Goal: Check status: Check status

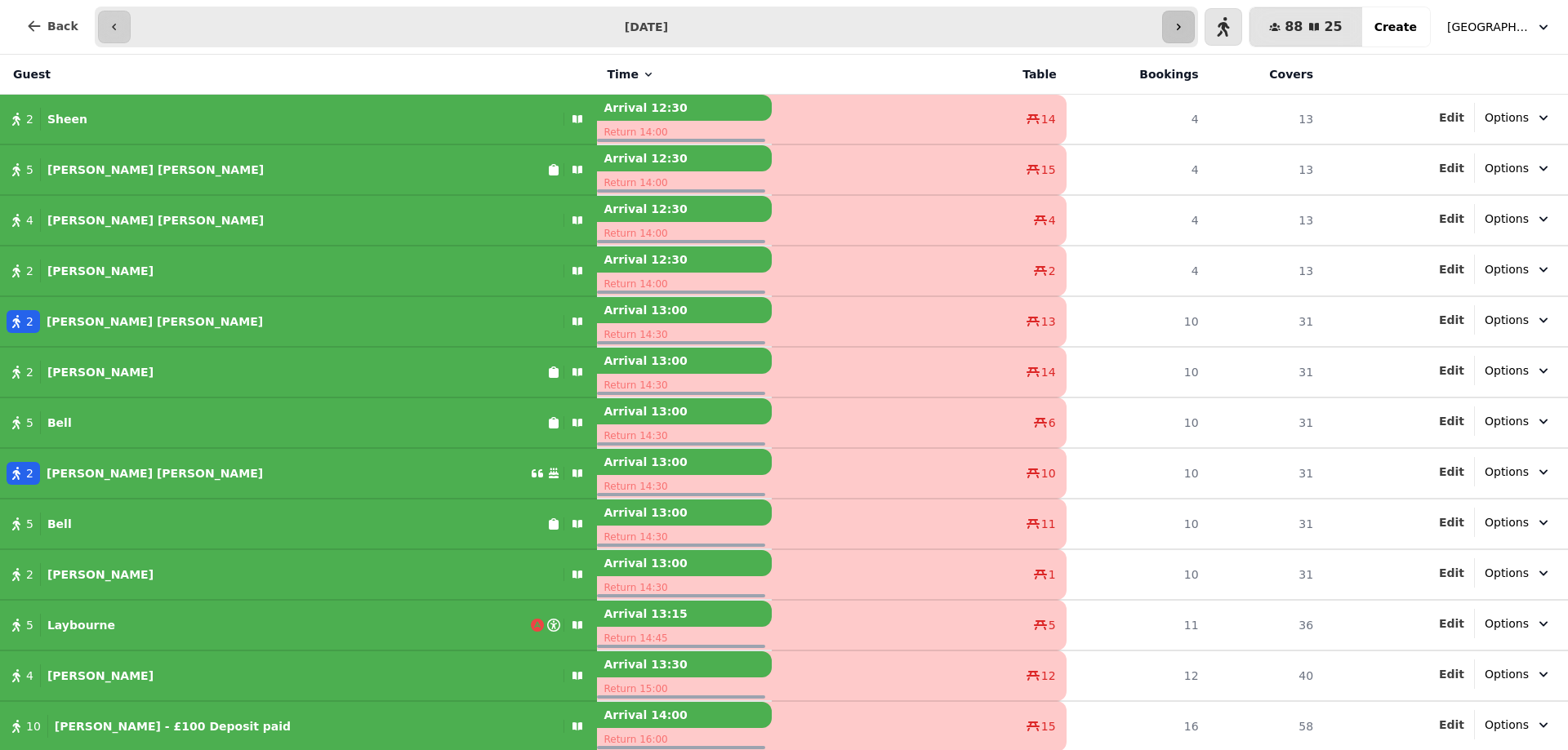
click at [1185, 28] on icon "button" at bounding box center [1178, 27] width 13 height 13
click at [1189, 28] on input "**********" at bounding box center [668, 27] width 1069 height 26
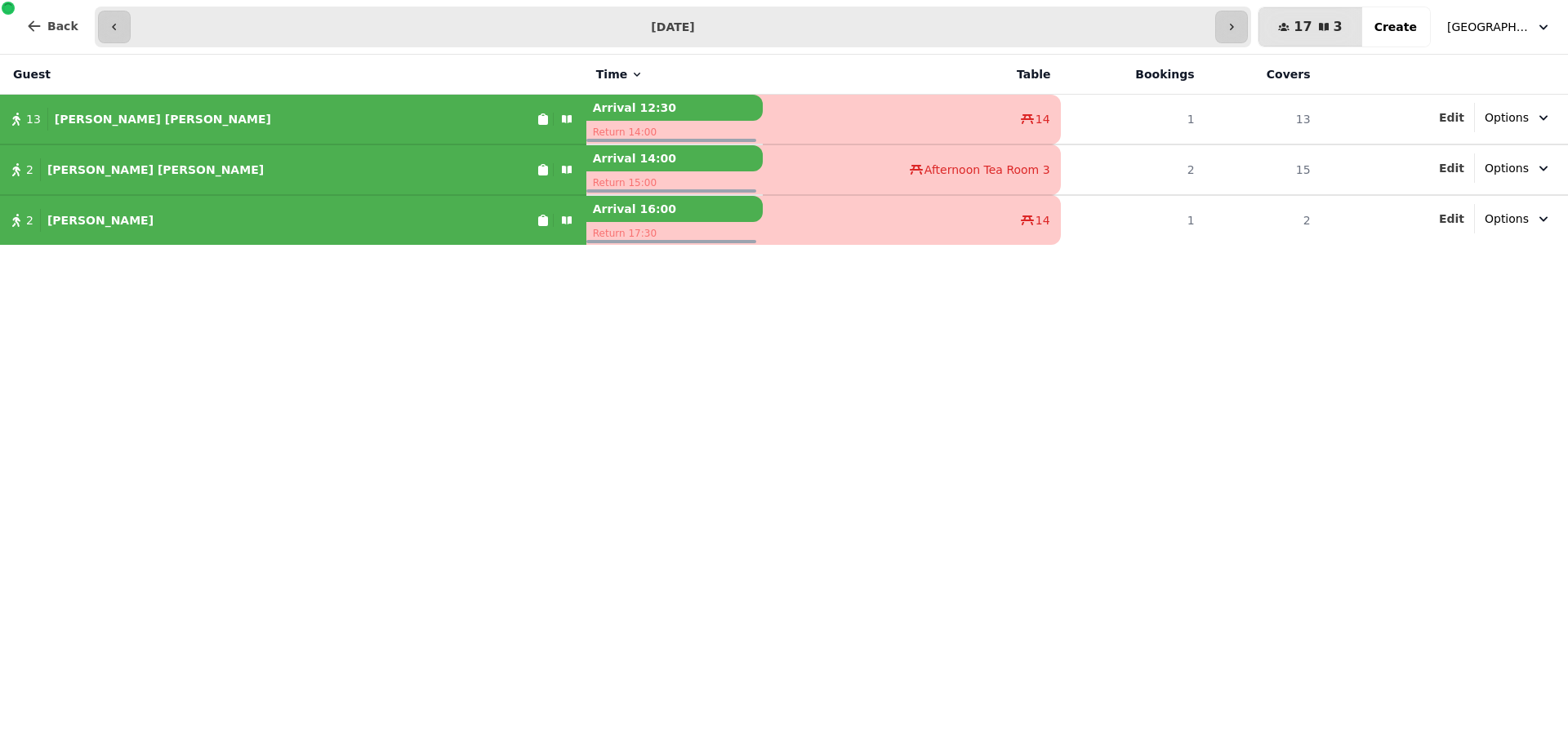
click at [1189, 28] on input "**********" at bounding box center [673, 27] width 1079 height 26
click at [1240, 28] on button "button" at bounding box center [1231, 27] width 33 height 33
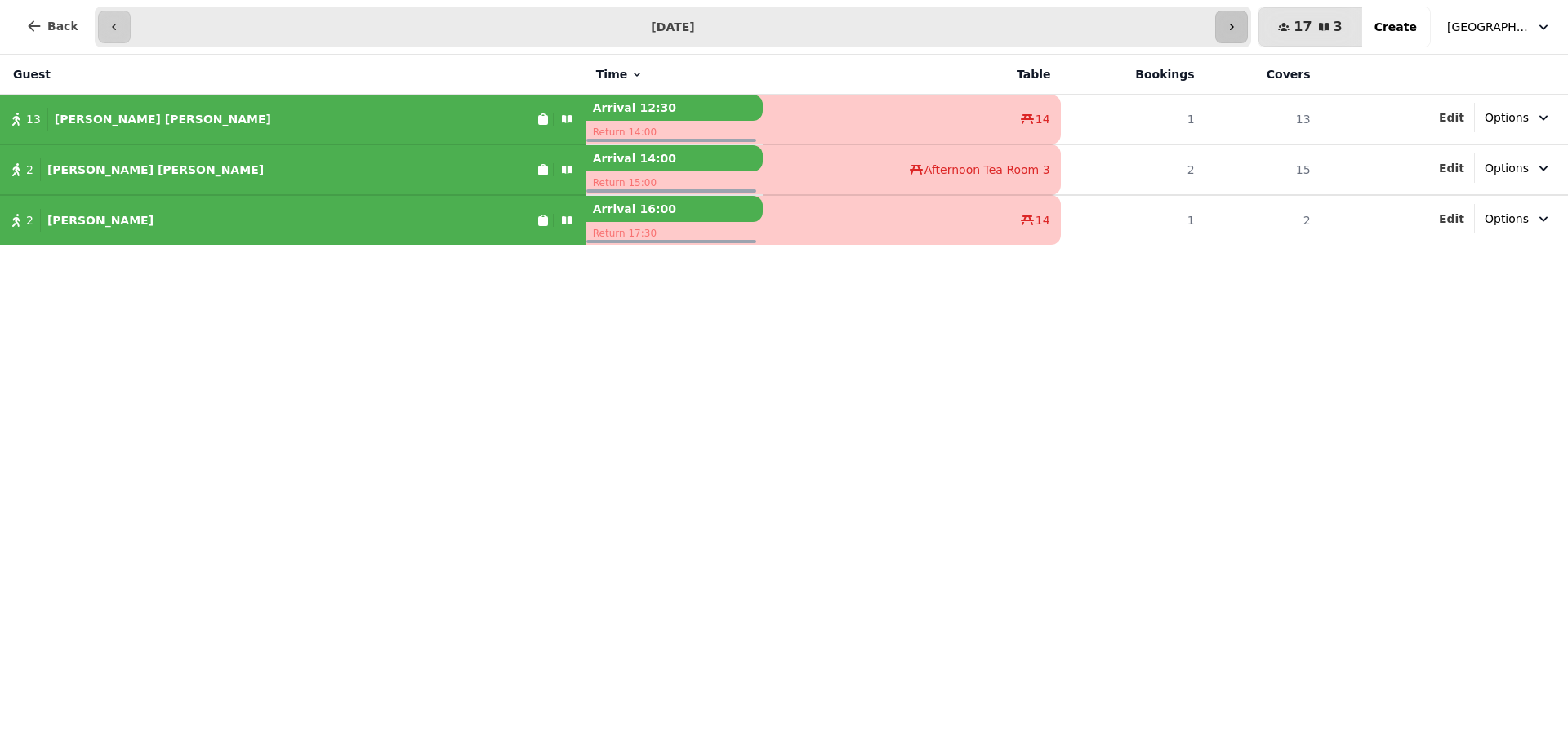
click at [1240, 28] on button "button" at bounding box center [1231, 27] width 33 height 33
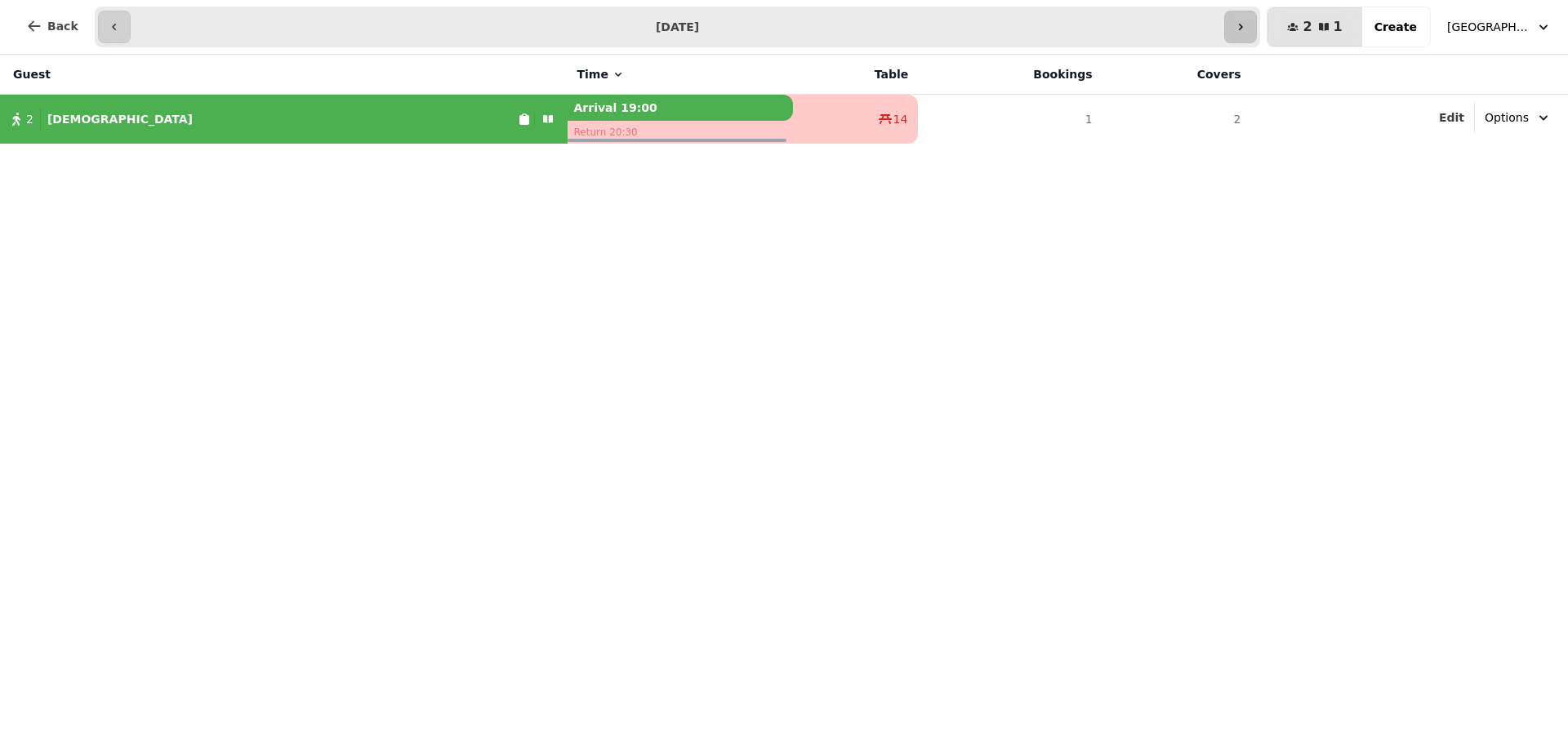
click at [1240, 28] on button "button" at bounding box center [1240, 27] width 33 height 33
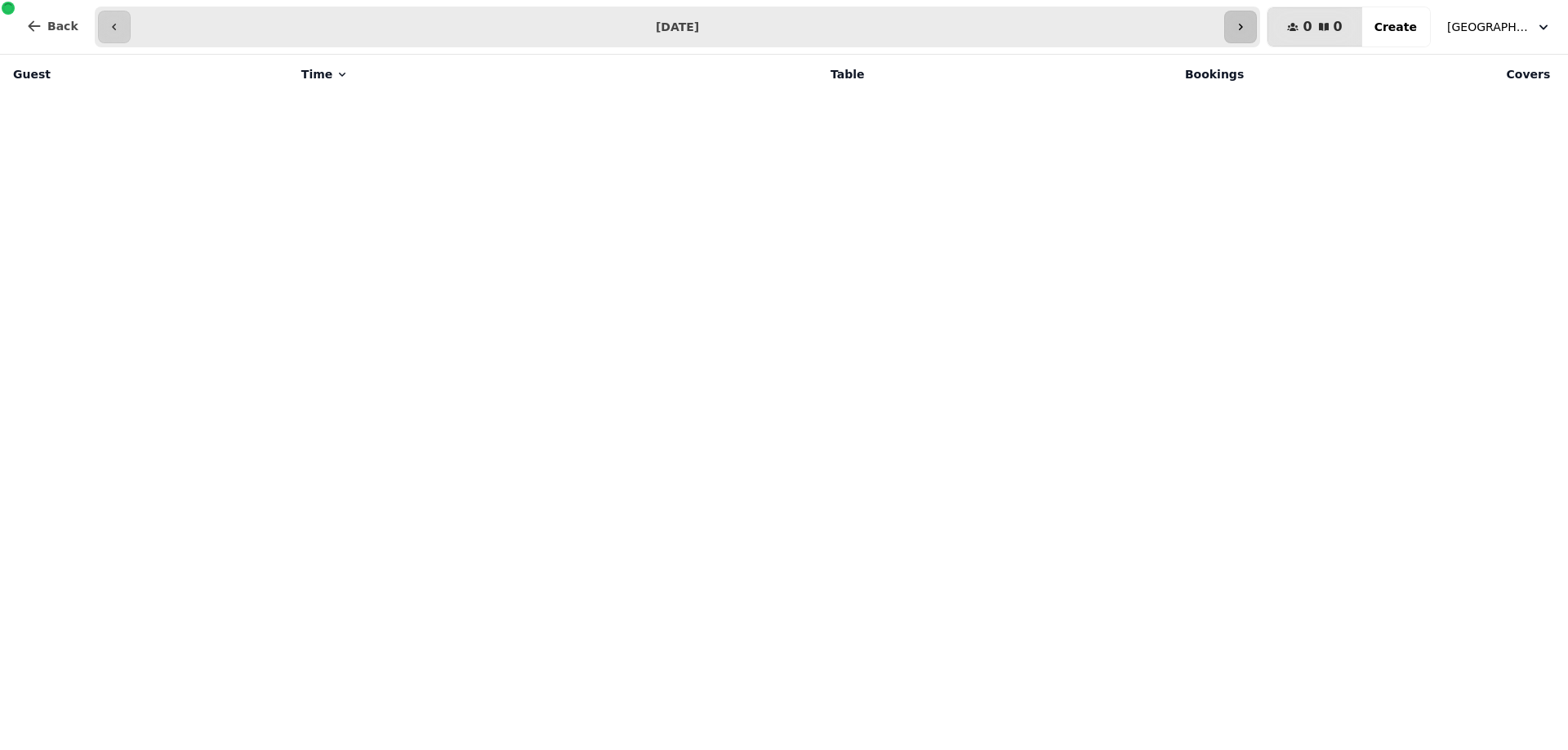
click at [1237, 28] on button "button" at bounding box center [1240, 27] width 33 height 33
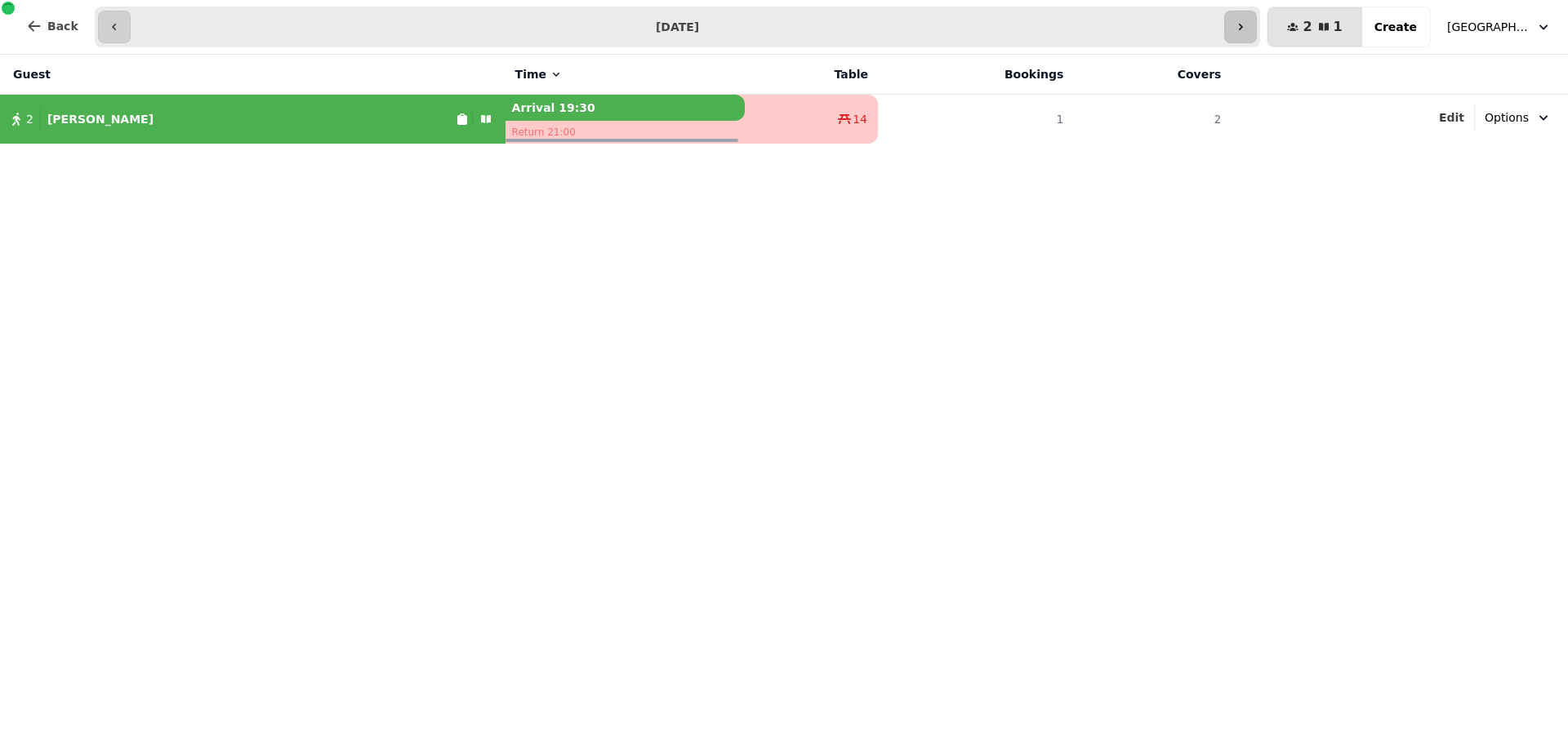
click at [1247, 26] on icon "button" at bounding box center [1240, 27] width 13 height 13
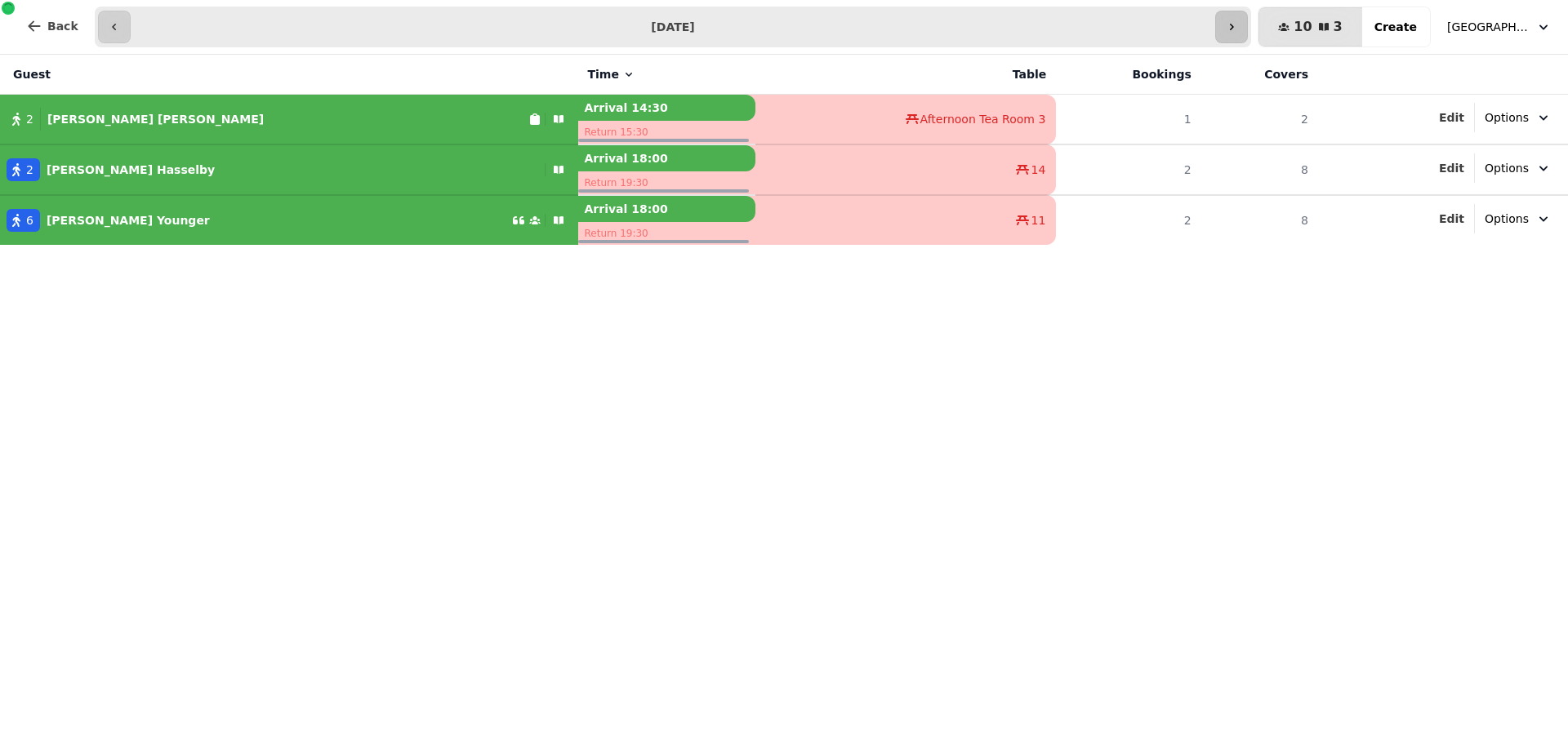
click at [1234, 26] on icon "button" at bounding box center [1231, 27] width 4 height 7
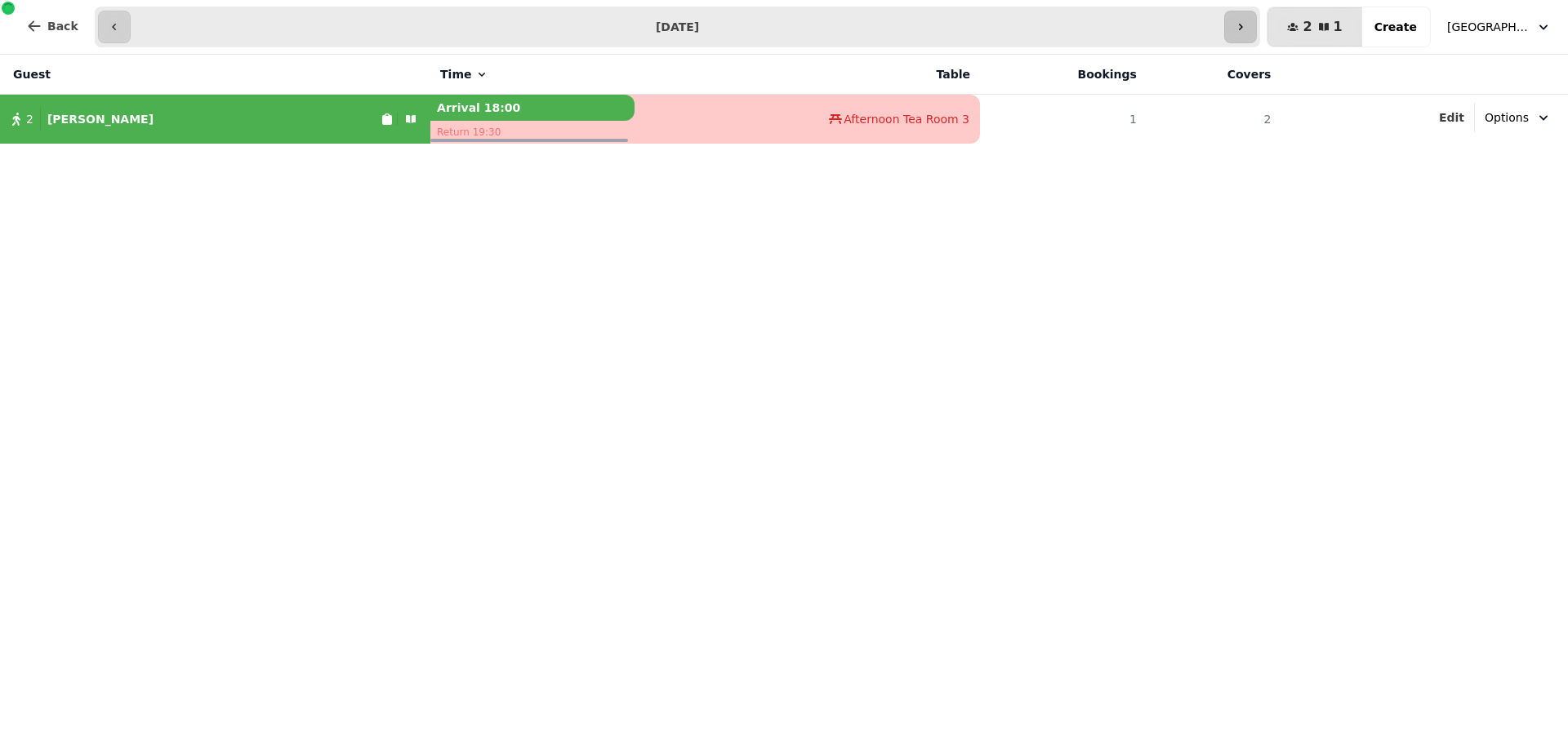
click at [1247, 26] on icon "button" at bounding box center [1240, 27] width 13 height 13
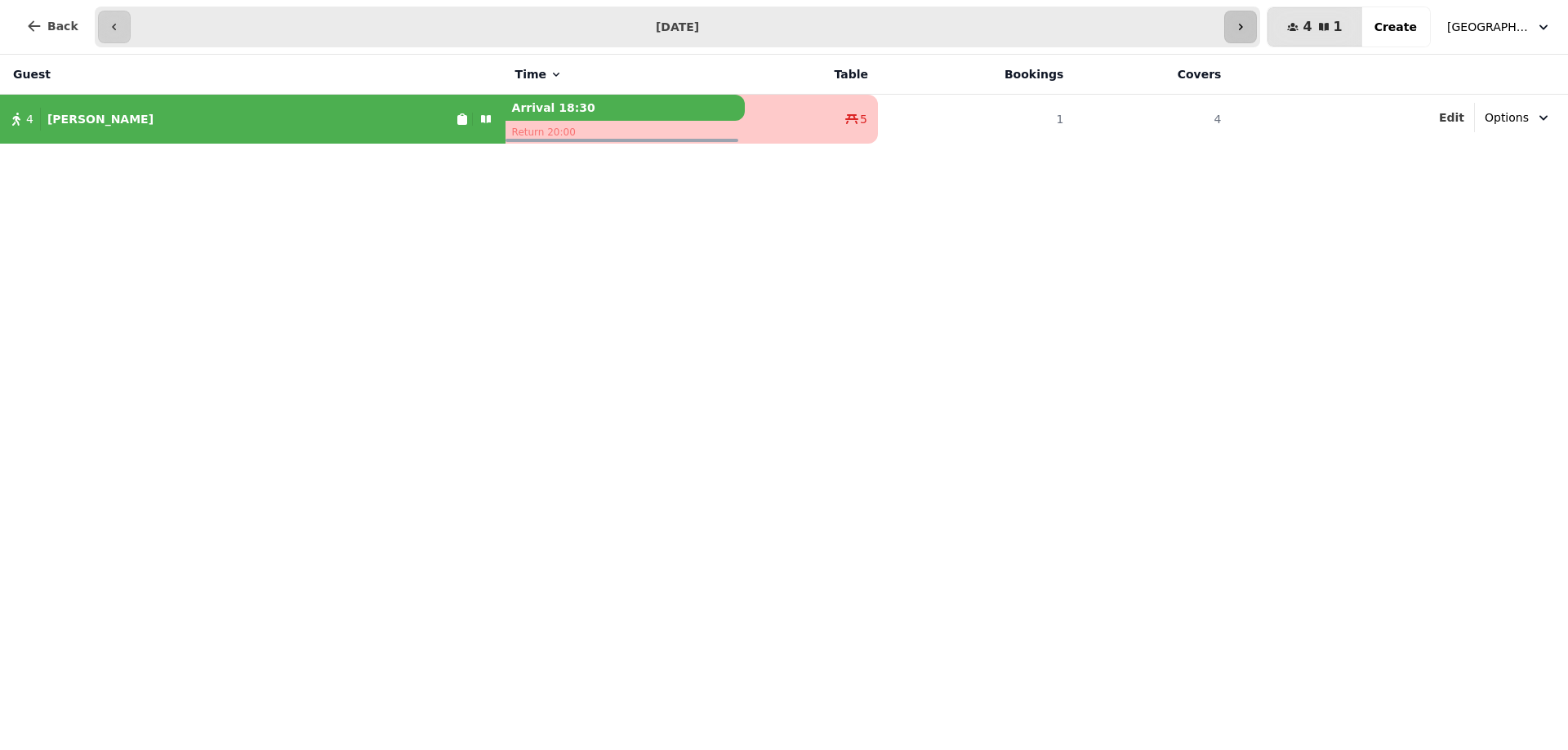
click at [1247, 26] on icon "button" at bounding box center [1240, 27] width 13 height 13
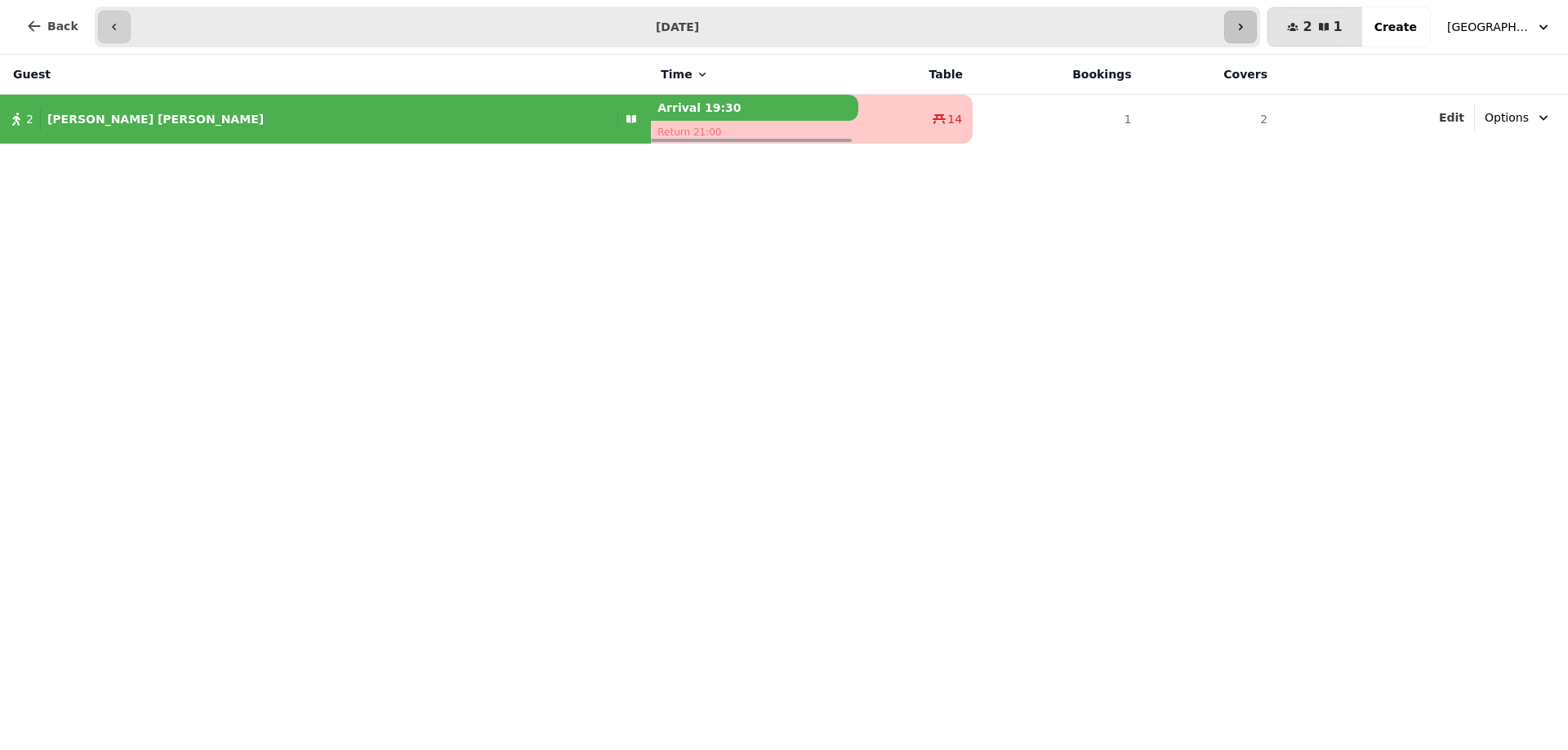
click at [1247, 26] on icon "button" at bounding box center [1240, 27] width 13 height 13
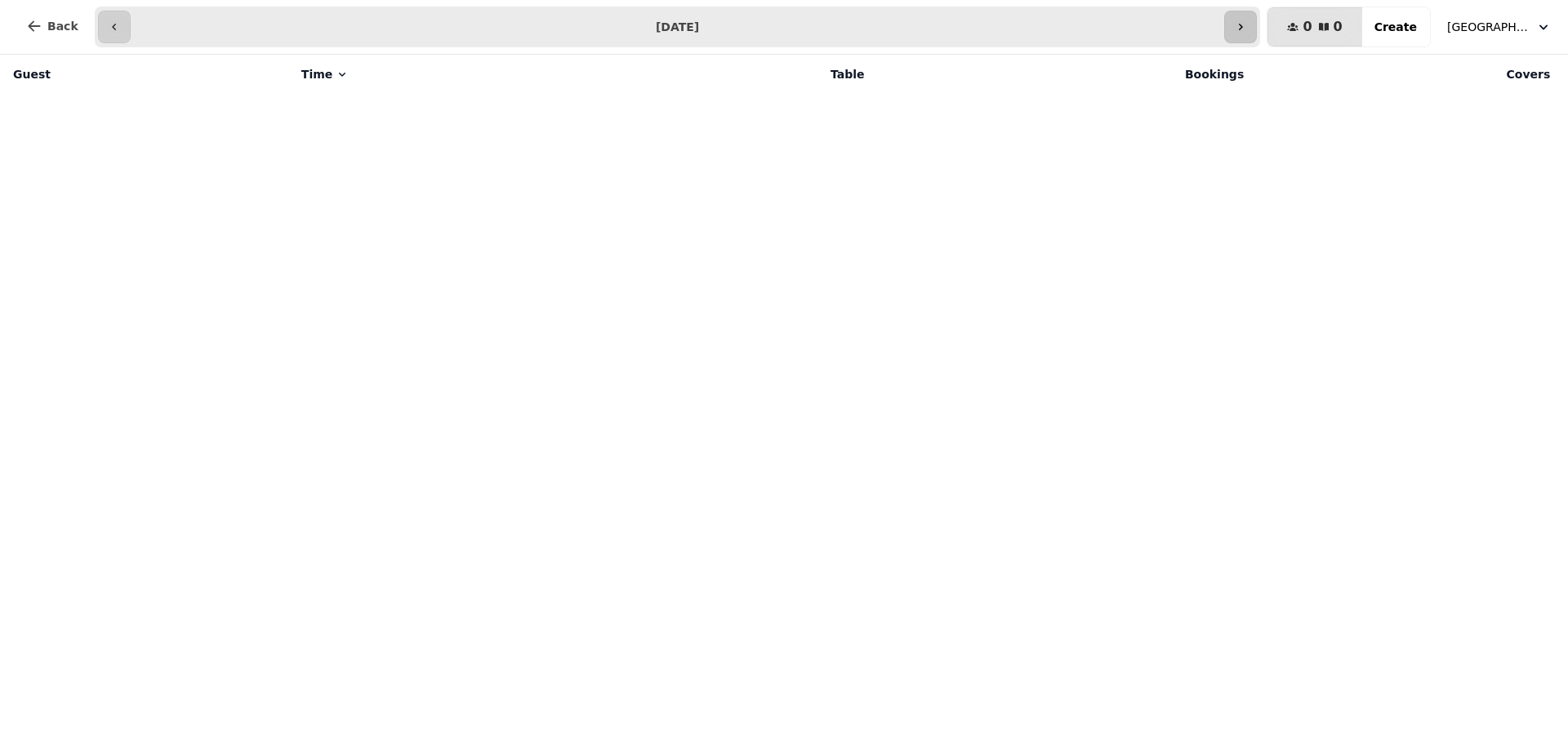
click at [1247, 26] on icon "button" at bounding box center [1240, 27] width 13 height 13
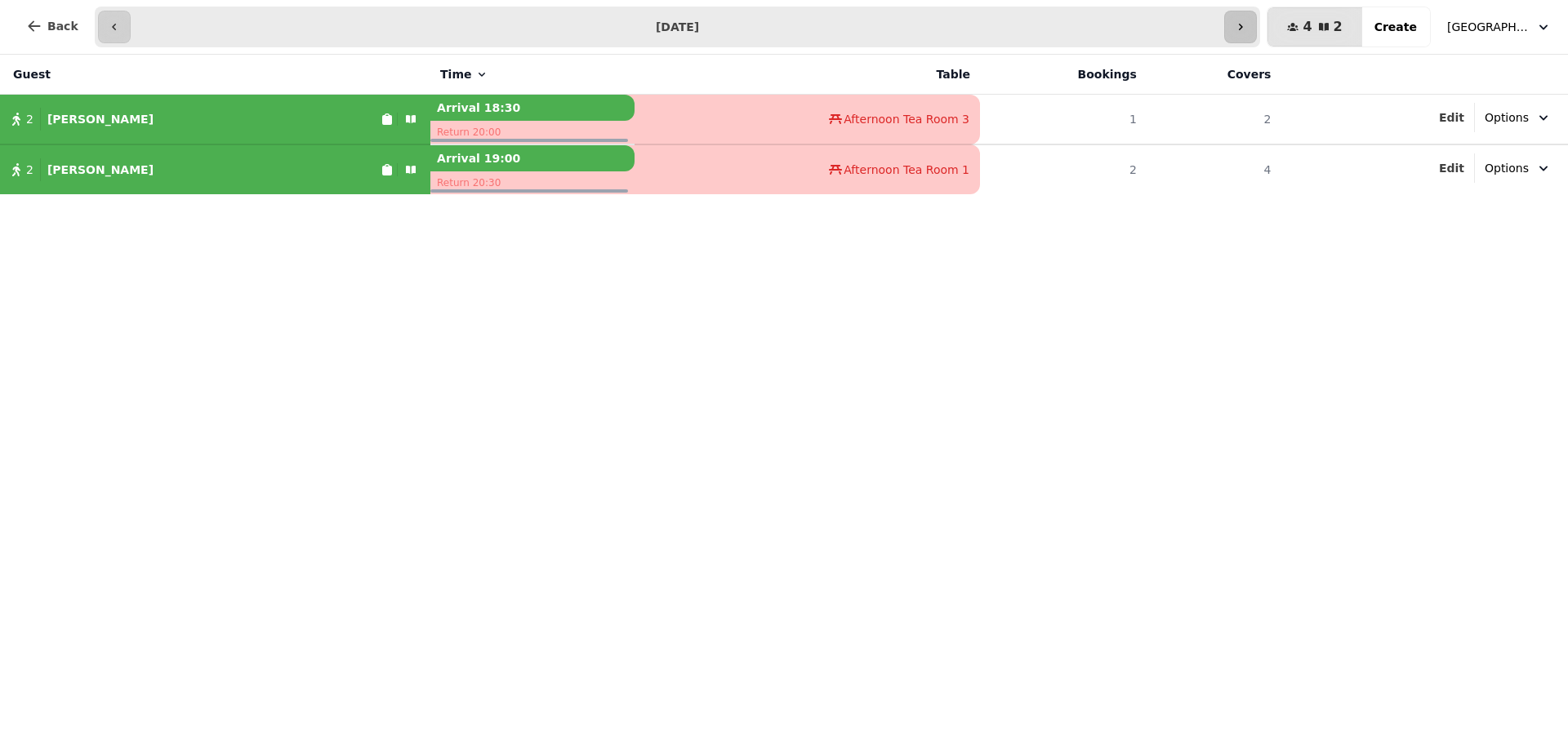
click at [1247, 26] on icon "button" at bounding box center [1240, 27] width 13 height 13
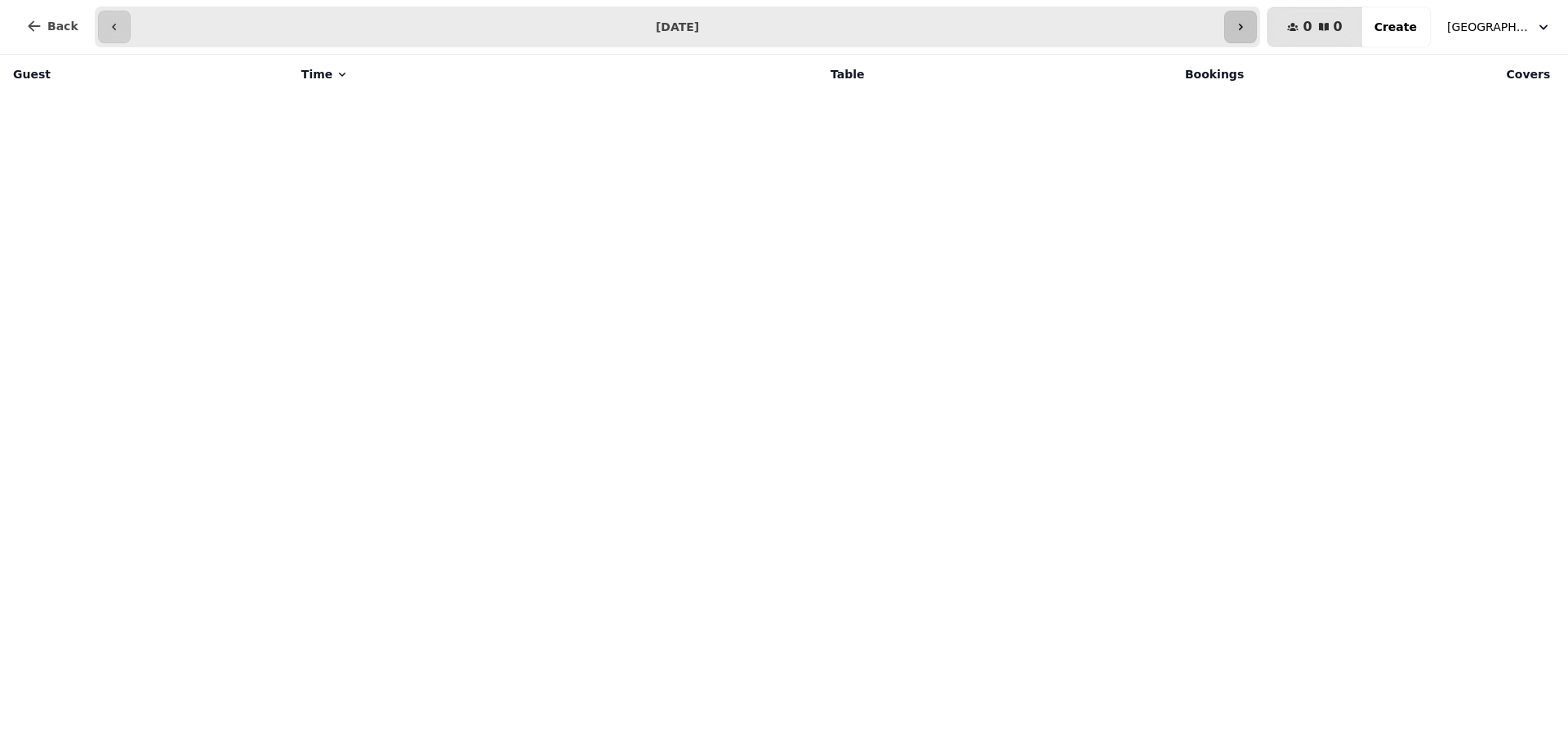
click at [1247, 26] on icon "button" at bounding box center [1240, 27] width 13 height 13
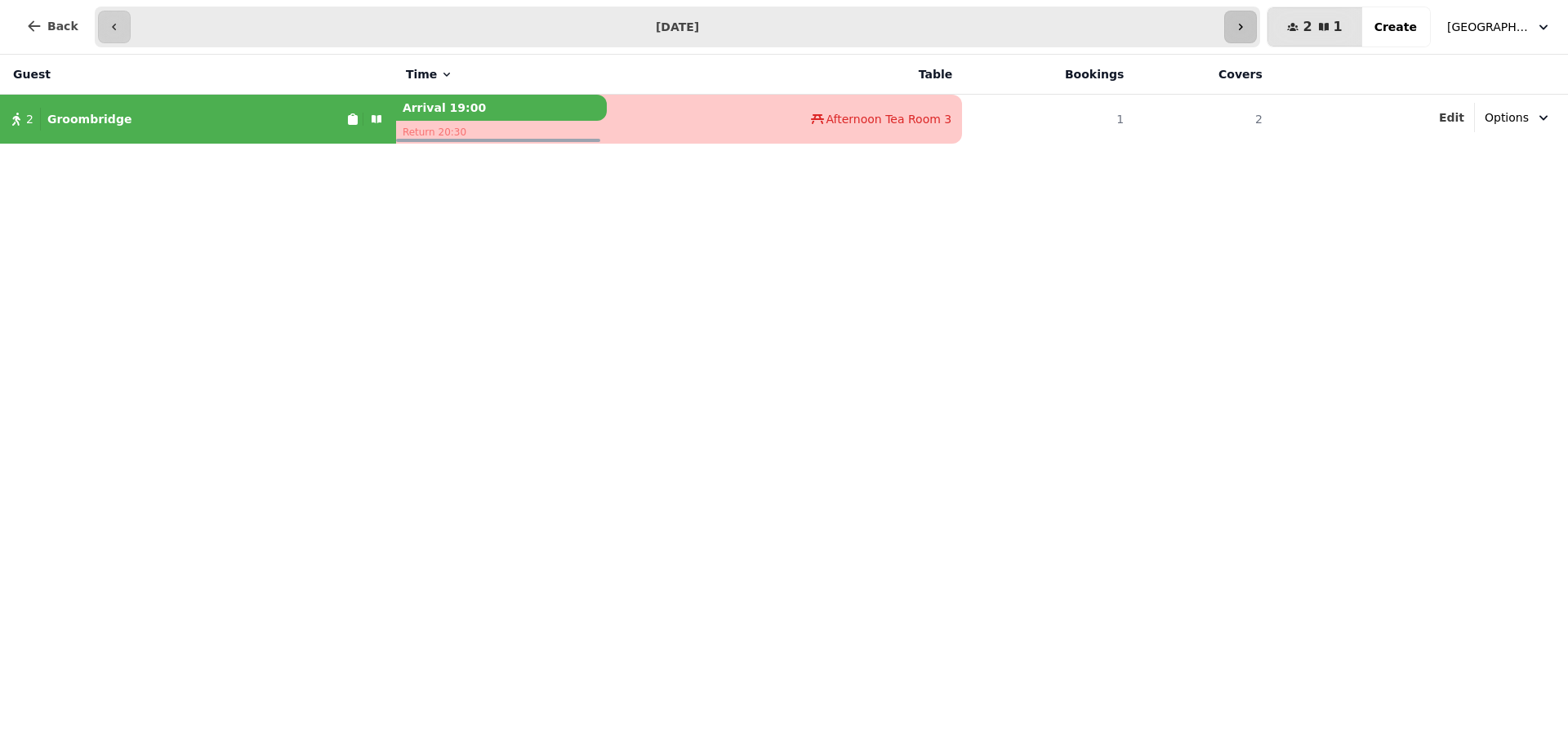
click at [1247, 26] on icon "button" at bounding box center [1240, 27] width 13 height 13
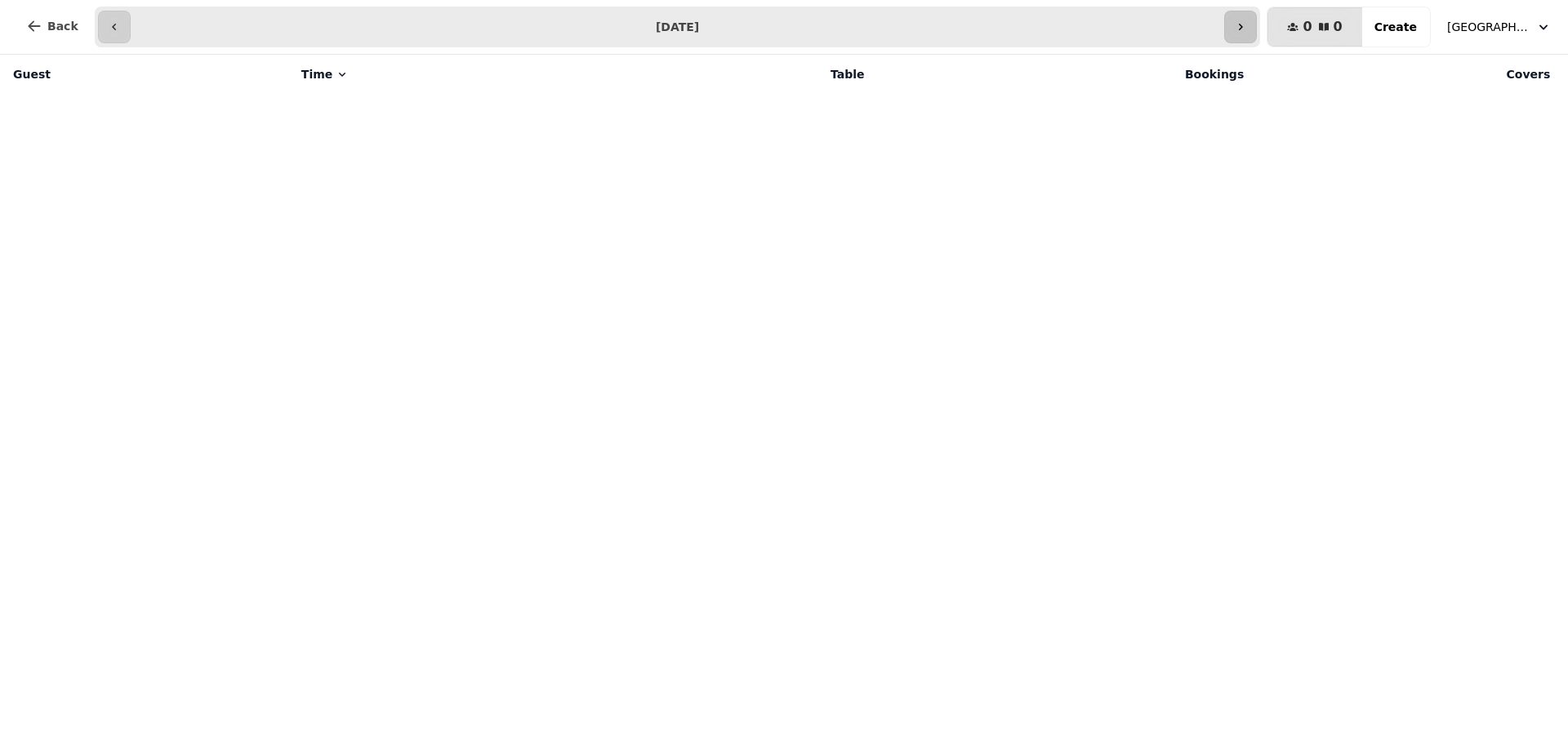
click at [1247, 26] on icon "button" at bounding box center [1240, 27] width 13 height 13
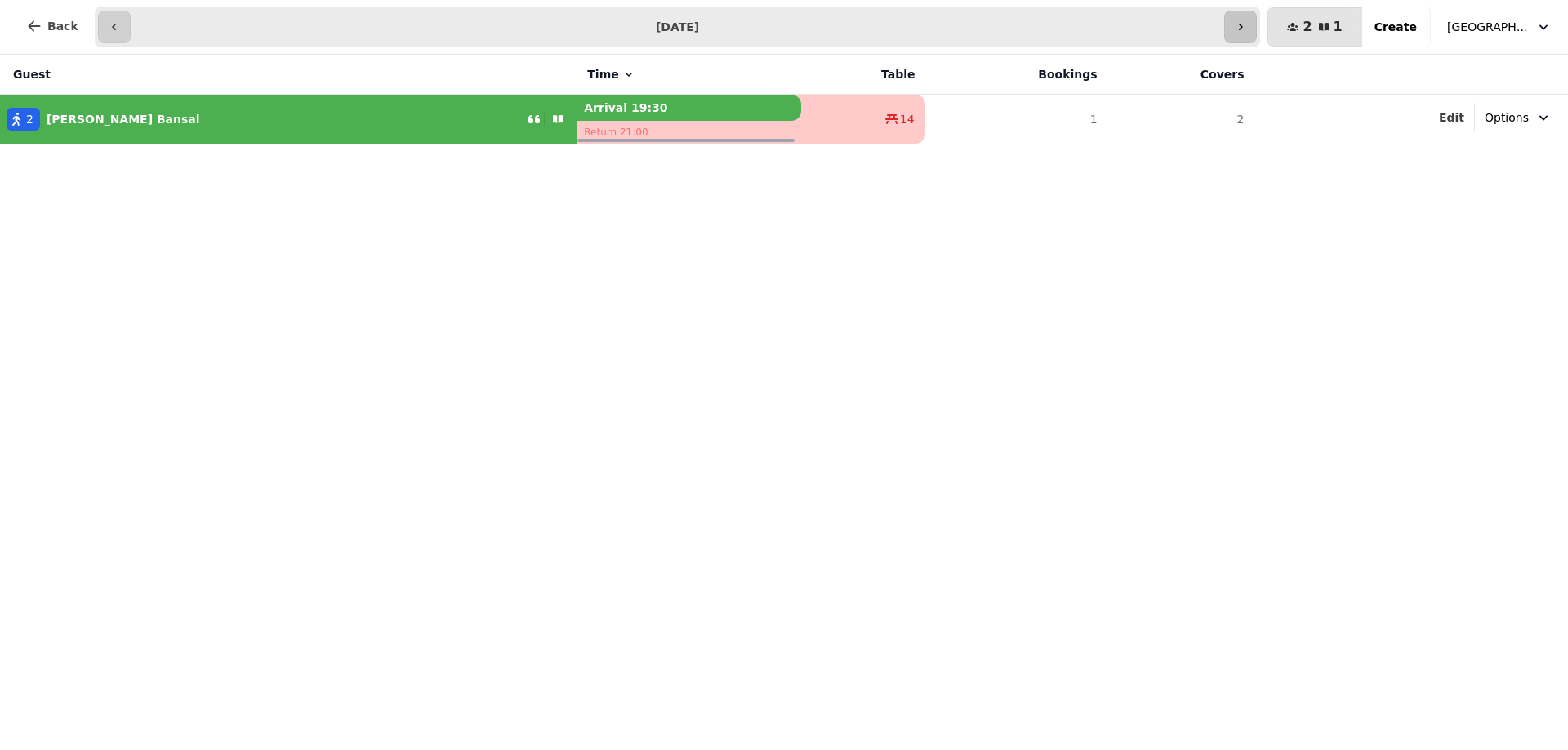
click at [1247, 26] on icon "button" at bounding box center [1240, 27] width 13 height 13
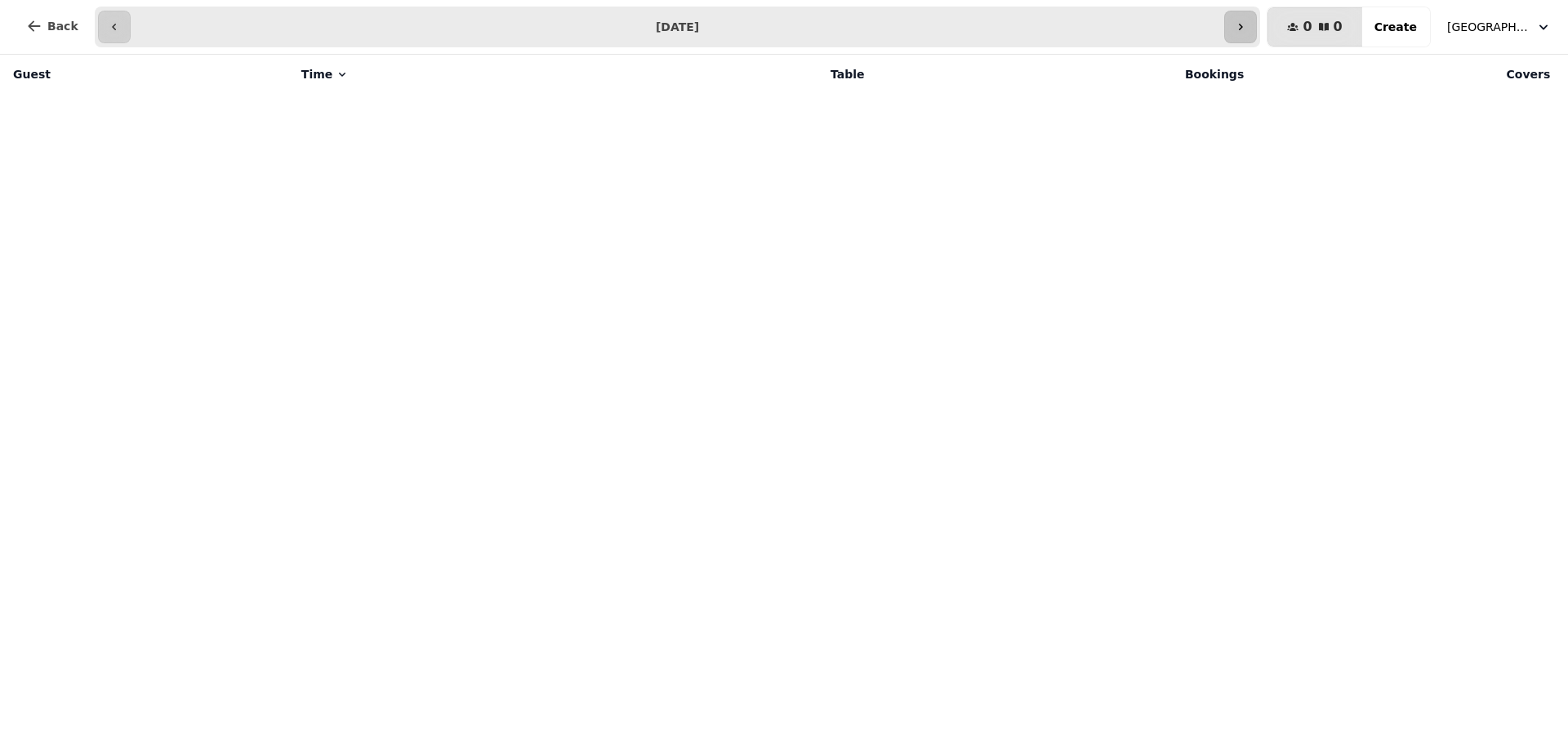
click at [1247, 26] on icon "button" at bounding box center [1240, 27] width 13 height 13
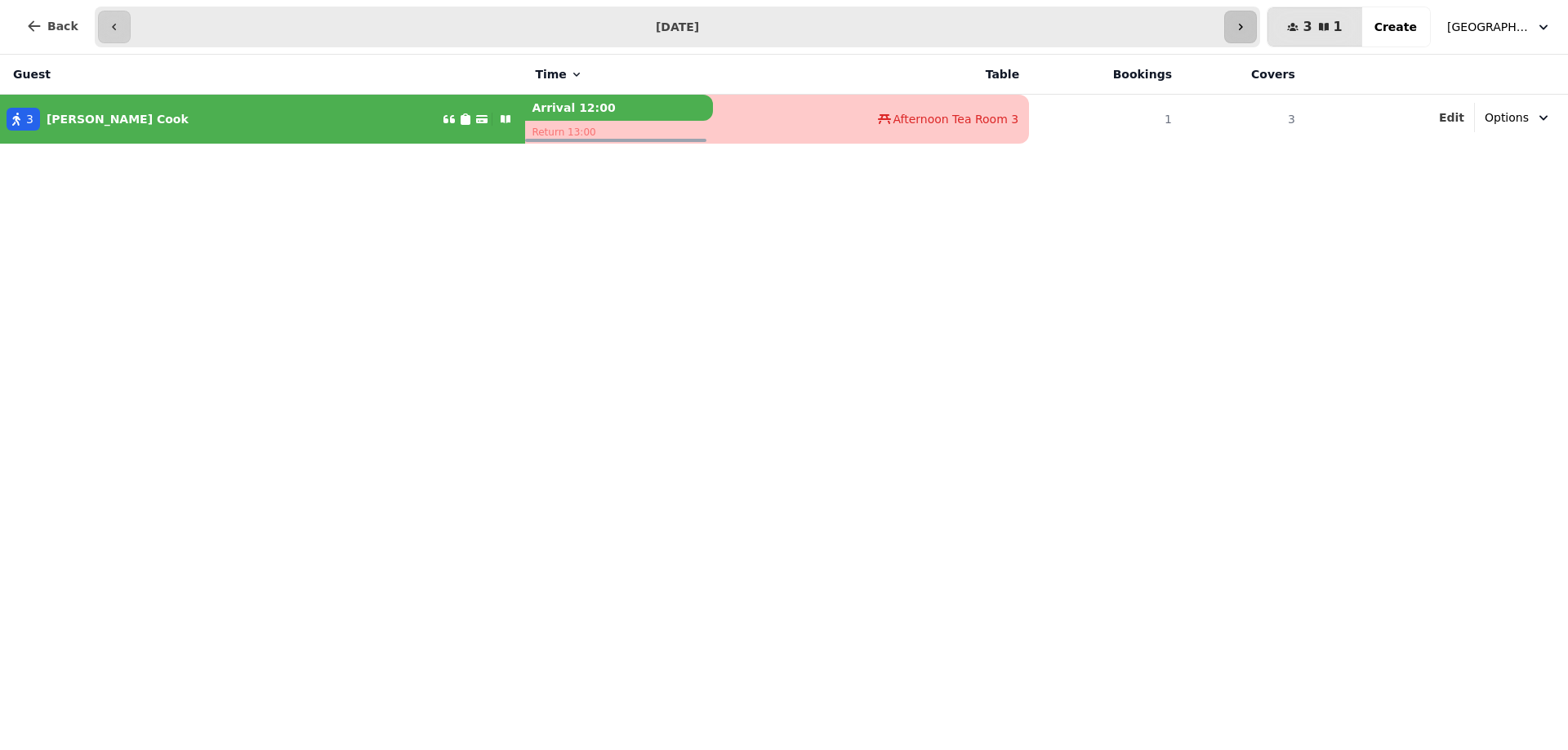
click at [1247, 26] on icon "button" at bounding box center [1240, 27] width 13 height 13
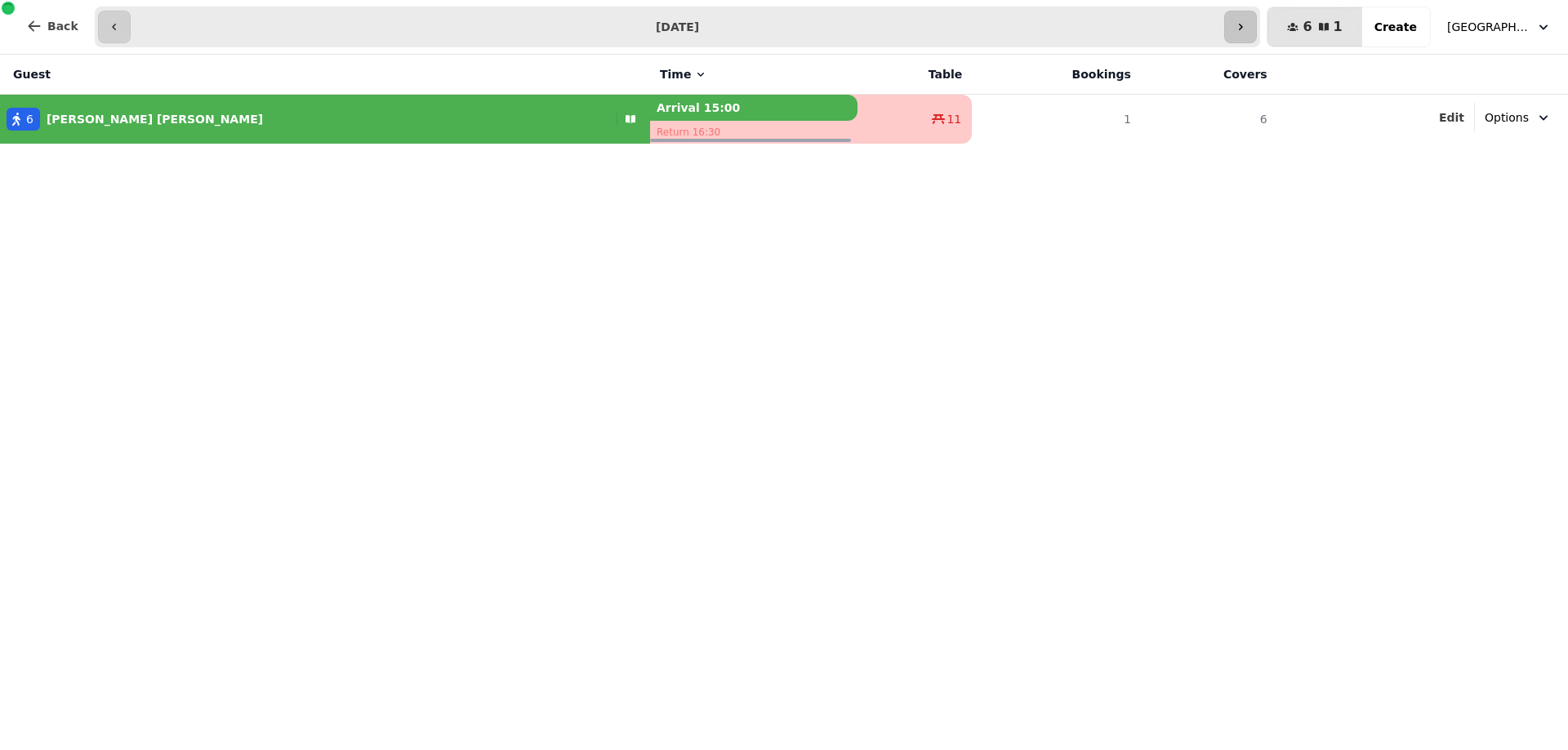
click at [1247, 26] on icon "button" at bounding box center [1240, 27] width 13 height 13
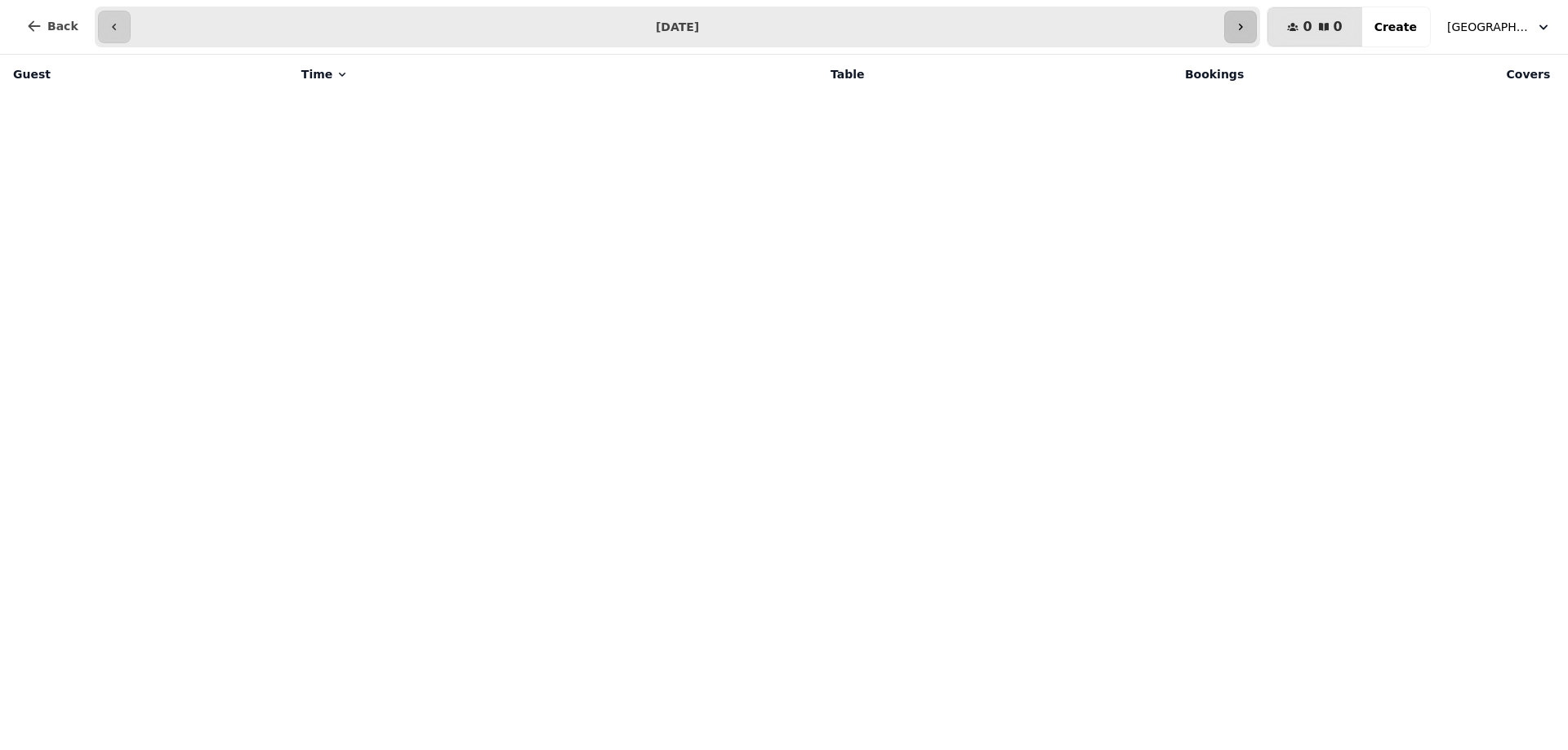
click at [1247, 26] on icon "button" at bounding box center [1240, 27] width 13 height 13
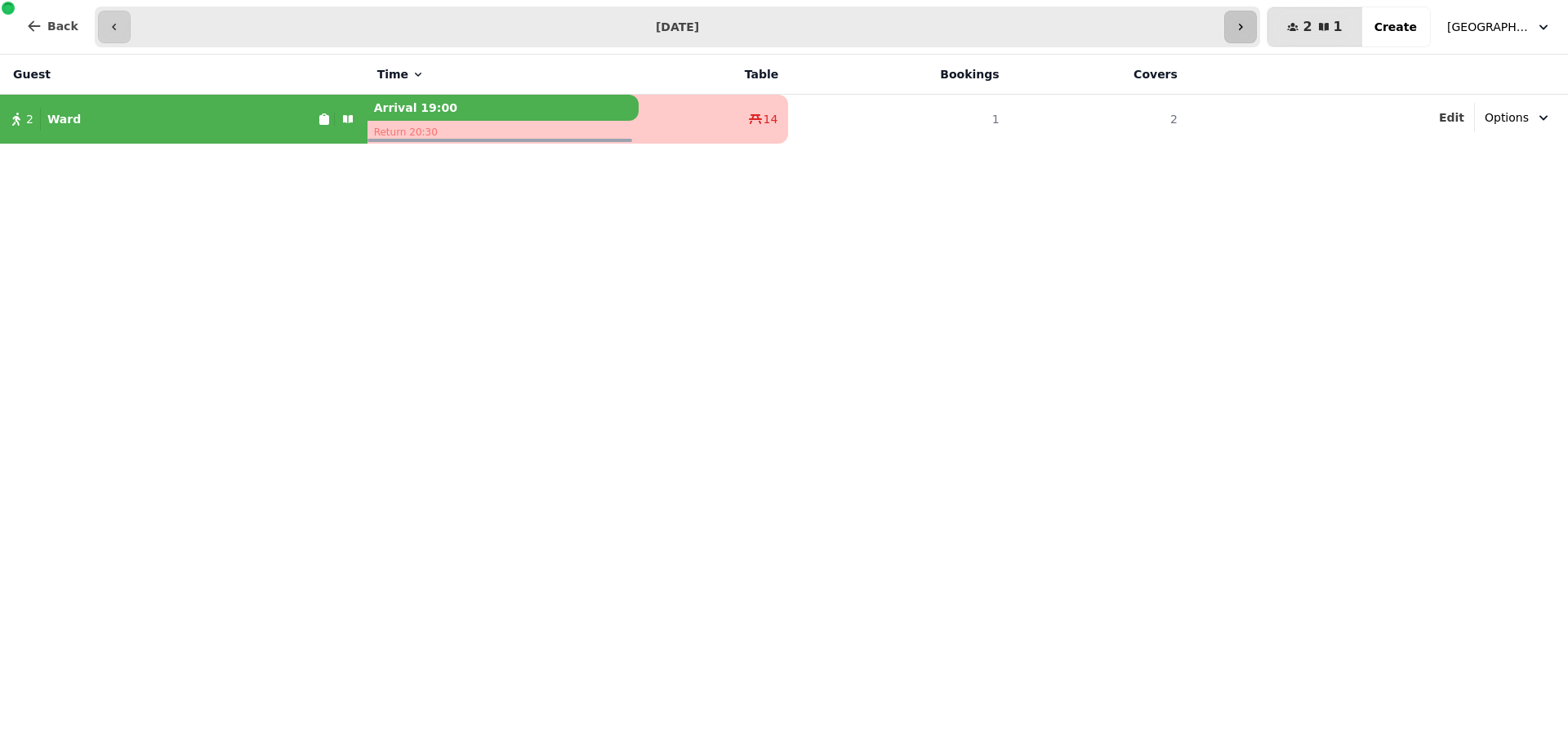
click at [1247, 26] on icon "button" at bounding box center [1240, 27] width 13 height 13
type input "**********"
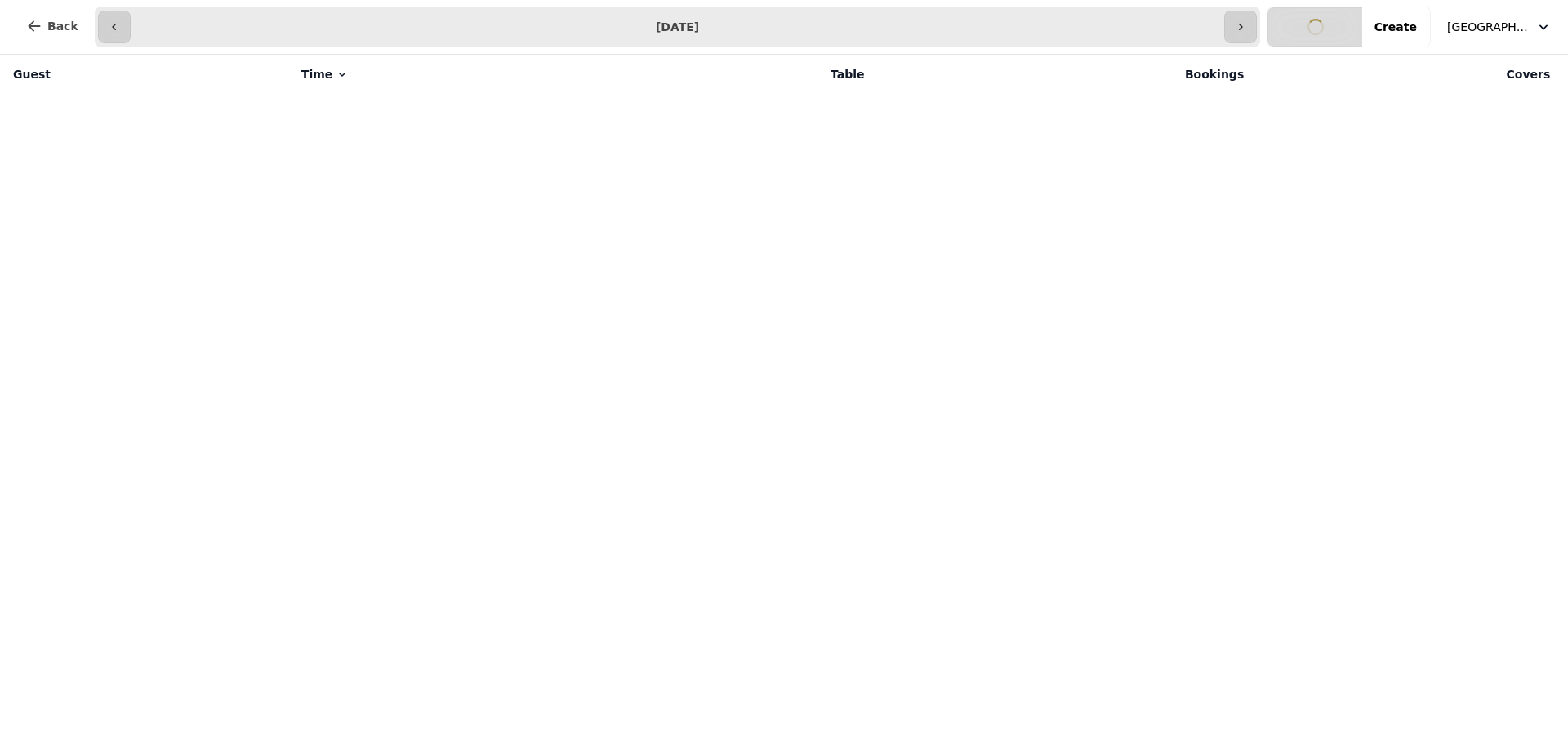
select select "**********"
select select "*"
select select "****"
